Goal: Information Seeking & Learning: Learn about a topic

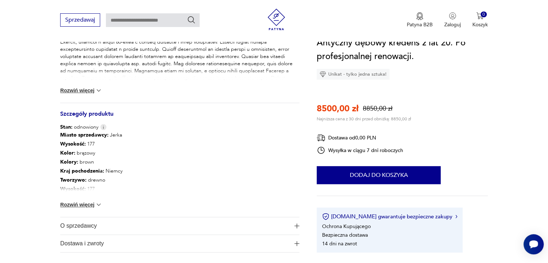
scroll to position [331, 0]
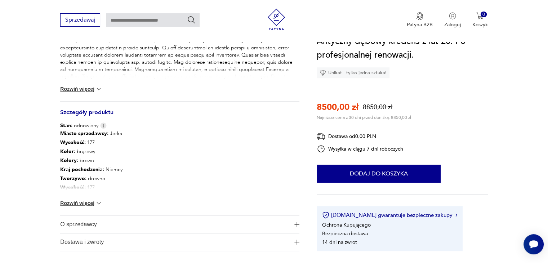
click at [99, 203] on img at bounding box center [98, 203] width 7 height 7
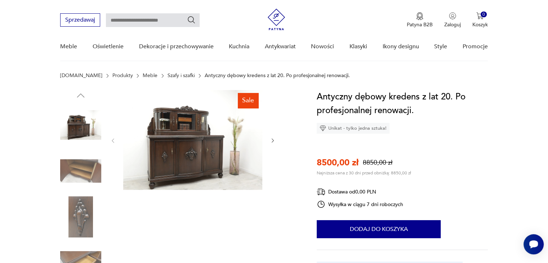
scroll to position [0, 0]
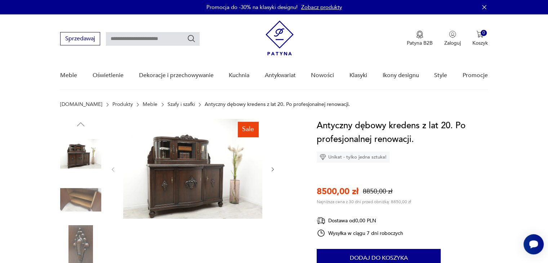
click at [272, 169] on icon "button" at bounding box center [273, 169] width 6 height 6
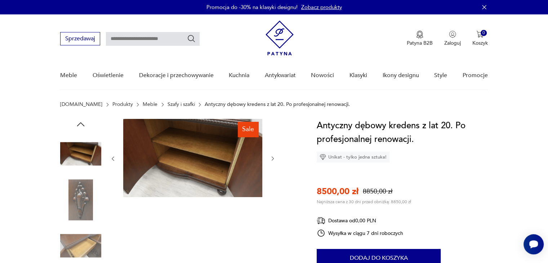
click at [273, 159] on icon "button" at bounding box center [273, 159] width 2 height 4
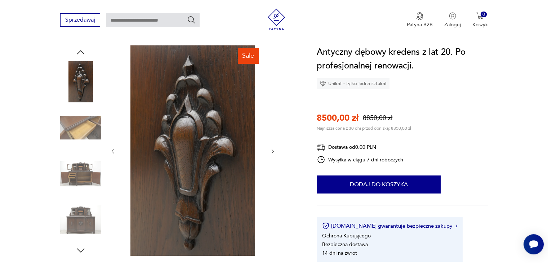
scroll to position [86, 0]
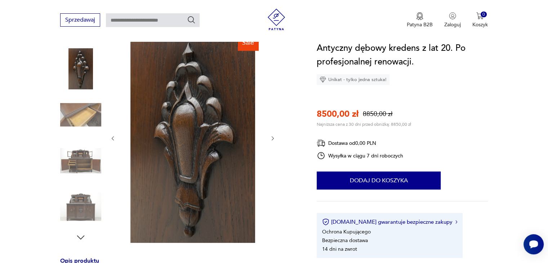
click at [271, 138] on icon "button" at bounding box center [273, 138] width 6 height 6
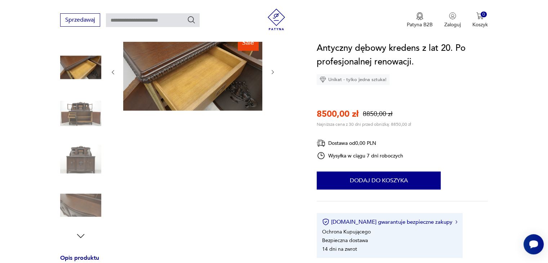
click at [271, 72] on icon "button" at bounding box center [273, 72] width 6 height 6
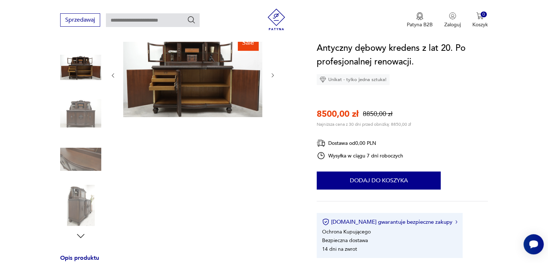
click at [271, 72] on icon "button" at bounding box center [273, 75] width 6 height 6
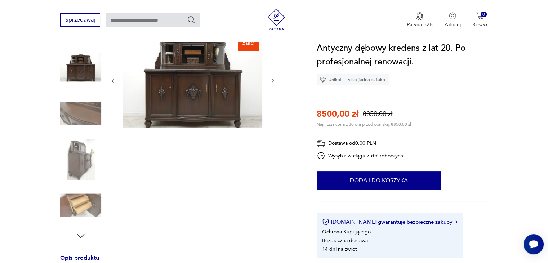
click at [271, 72] on div at bounding box center [193, 80] width 166 height 97
click at [112, 80] on icon "button" at bounding box center [113, 81] width 6 height 6
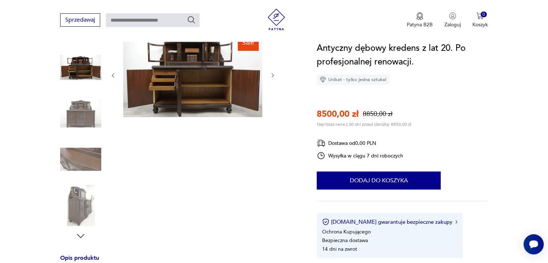
click at [112, 75] on icon "button" at bounding box center [113, 75] width 6 height 6
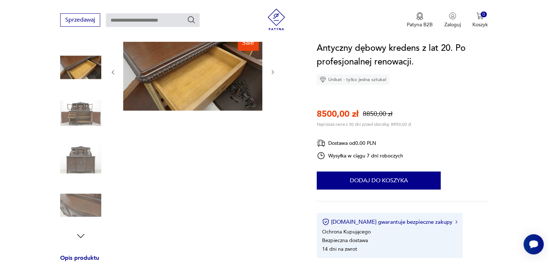
click at [112, 75] on icon "button" at bounding box center [113, 72] width 6 height 6
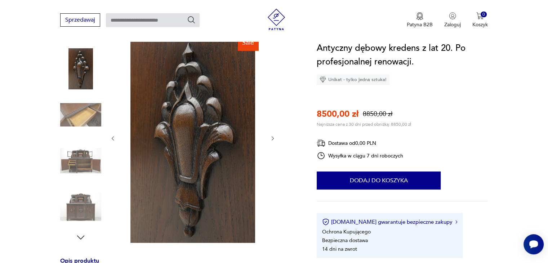
click at [110, 138] on icon "button" at bounding box center [113, 138] width 6 height 6
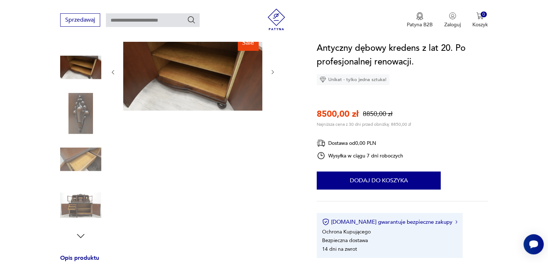
click at [113, 70] on icon "button" at bounding box center [113, 72] width 6 height 6
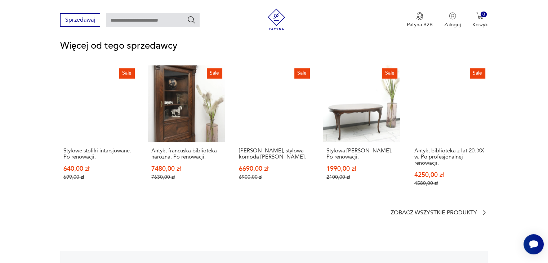
scroll to position [1021, 0]
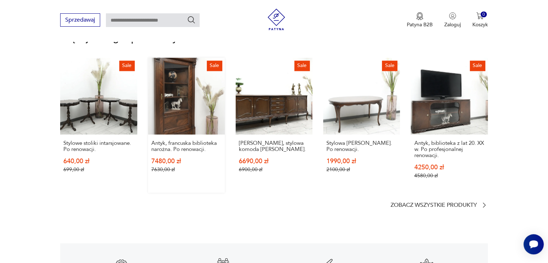
click at [171, 98] on link "Sale [GEOGRAPHIC_DATA], francuska biblioteka narożna. Po renowacji. 7480,00 zł …" at bounding box center [186, 125] width 77 height 135
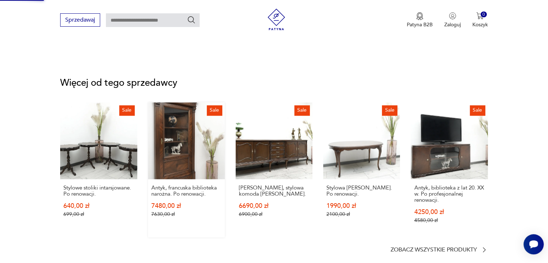
scroll to position [669, 0]
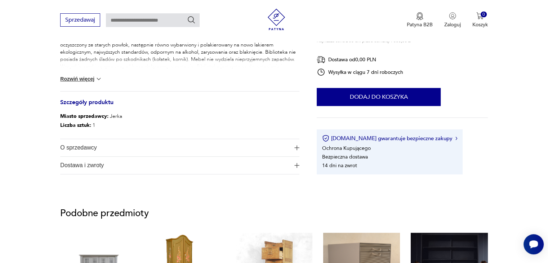
scroll to position [346, 0]
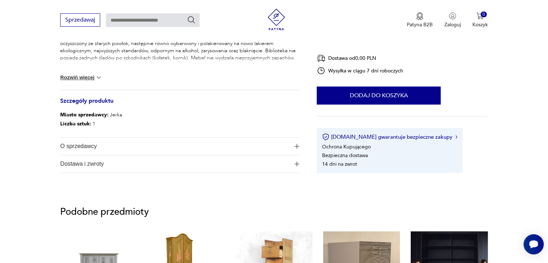
click at [100, 75] on img at bounding box center [98, 77] width 7 height 7
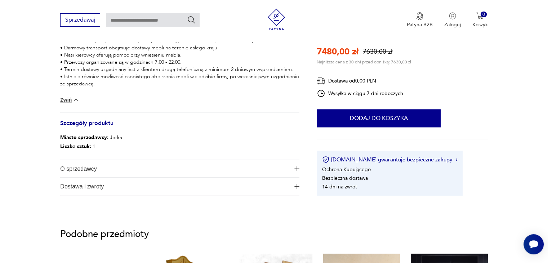
scroll to position [677, 0]
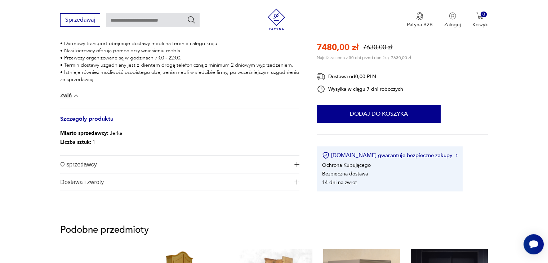
click at [297, 164] on img "button" at bounding box center [296, 164] width 5 height 5
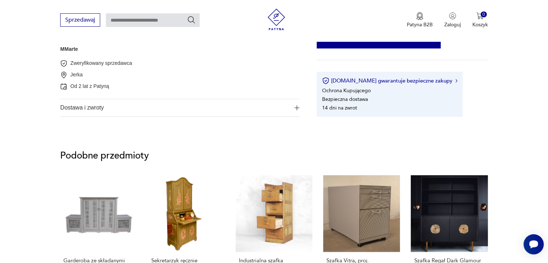
scroll to position [807, 0]
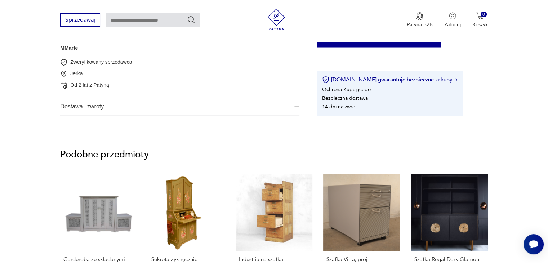
click at [296, 108] on img "button" at bounding box center [296, 106] width 5 height 5
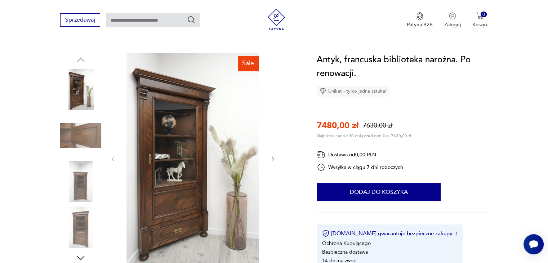
scroll to position [72, 0]
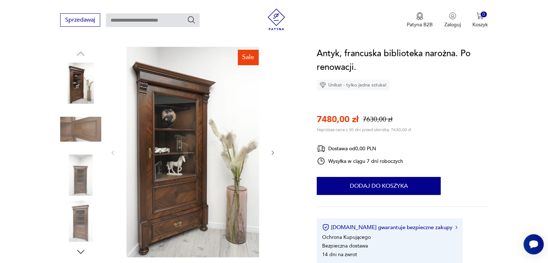
click at [271, 152] on icon "button" at bounding box center [273, 153] width 6 height 6
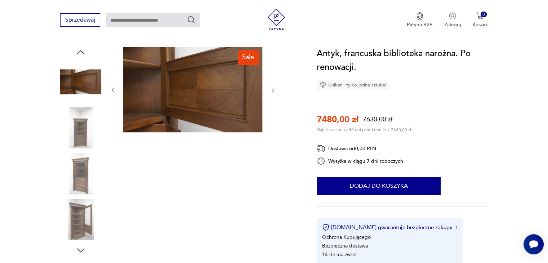
click at [272, 89] on icon "button" at bounding box center [273, 90] width 6 height 6
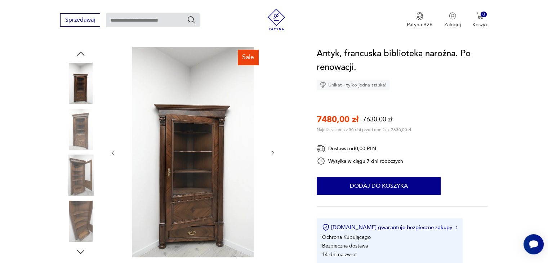
click at [274, 150] on icon "button" at bounding box center [273, 153] width 6 height 6
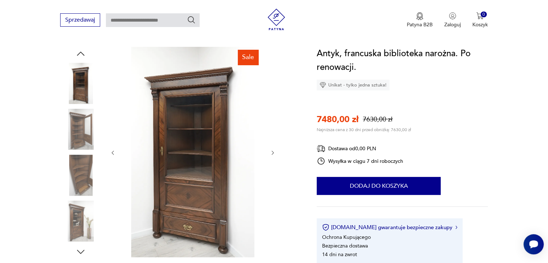
click at [274, 150] on icon "button" at bounding box center [273, 153] width 6 height 6
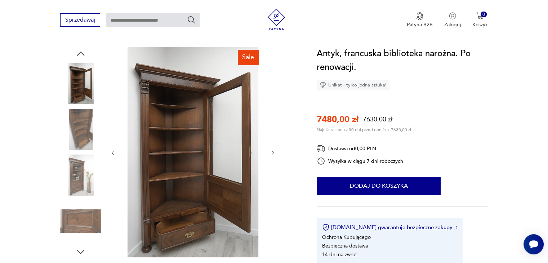
click at [274, 150] on icon "button" at bounding box center [273, 153] width 6 height 6
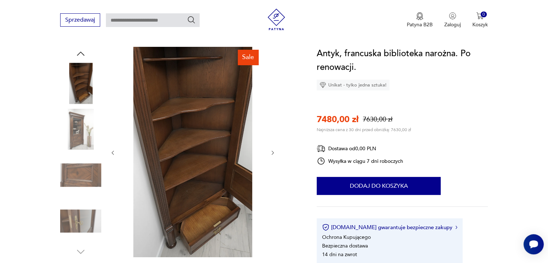
click at [274, 150] on icon "button" at bounding box center [273, 153] width 6 height 6
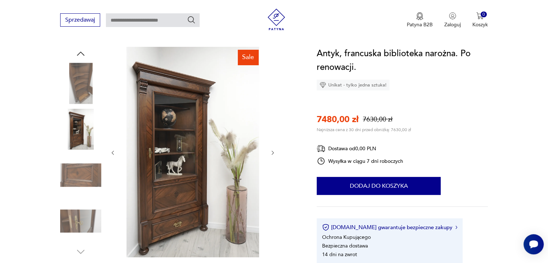
click at [274, 150] on icon "button" at bounding box center [273, 153] width 6 height 6
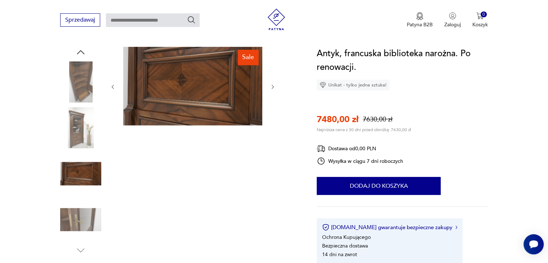
click at [271, 88] on icon "button" at bounding box center [273, 87] width 6 height 6
